Goal: Task Accomplishment & Management: Manage account settings

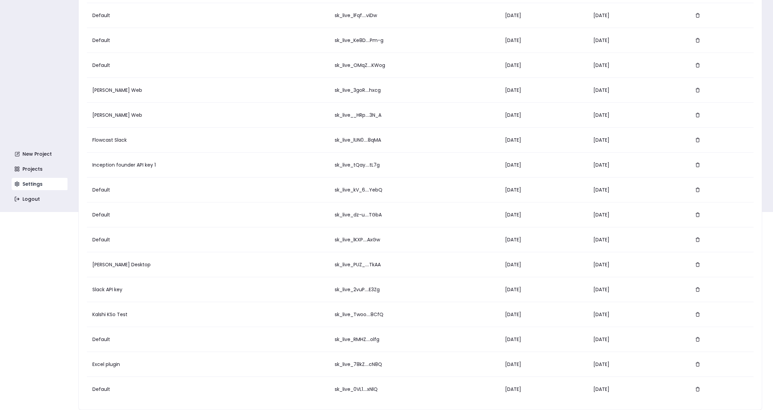
click at [36, 184] on link "Settings" at bounding box center [40, 184] width 57 height 12
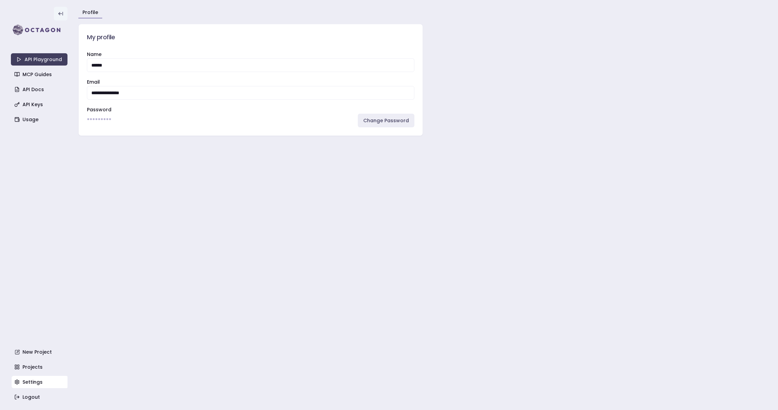
click at [60, 18] on button at bounding box center [61, 14] width 14 height 14
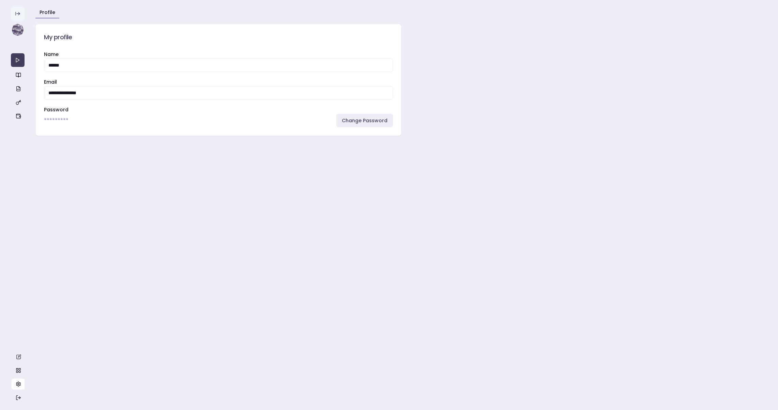
click at [15, 9] on button at bounding box center [18, 14] width 14 height 14
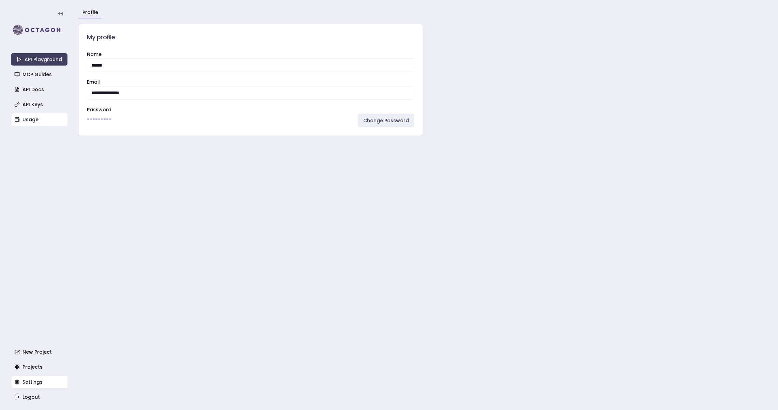
click at [23, 116] on link "Usage" at bounding box center [40, 119] width 57 height 12
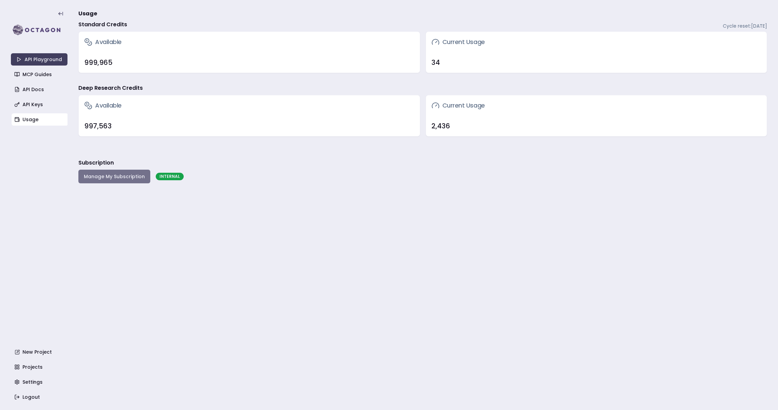
click at [100, 179] on button "Manage My Subscription" at bounding box center [114, 176] width 72 height 14
click at [112, 174] on button "Manage My Subscription" at bounding box center [114, 176] width 72 height 14
